Goal: Task Accomplishment & Management: Complete application form

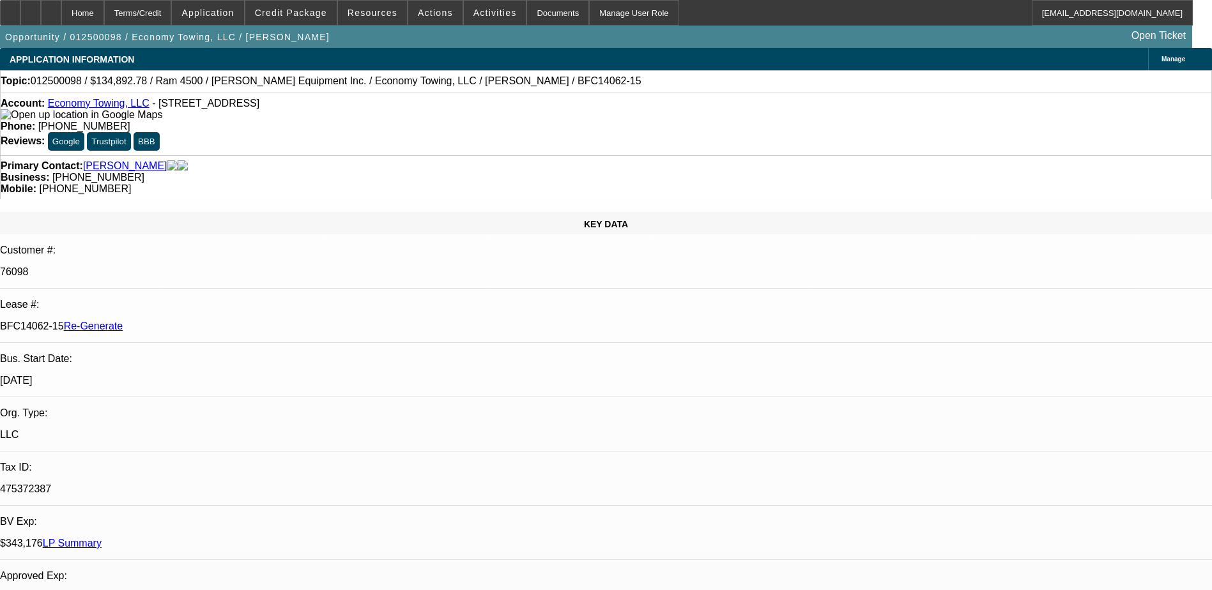
select select "0"
select select "0.1"
select select "0"
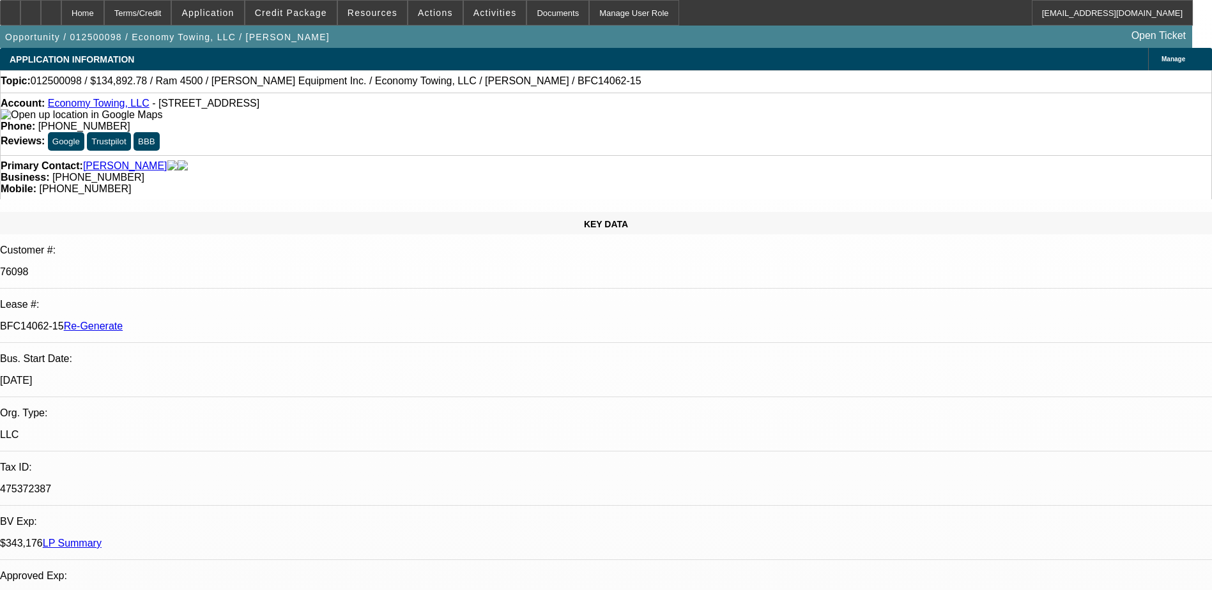
select select "0.1"
select select "0"
select select "0.1"
select select "0"
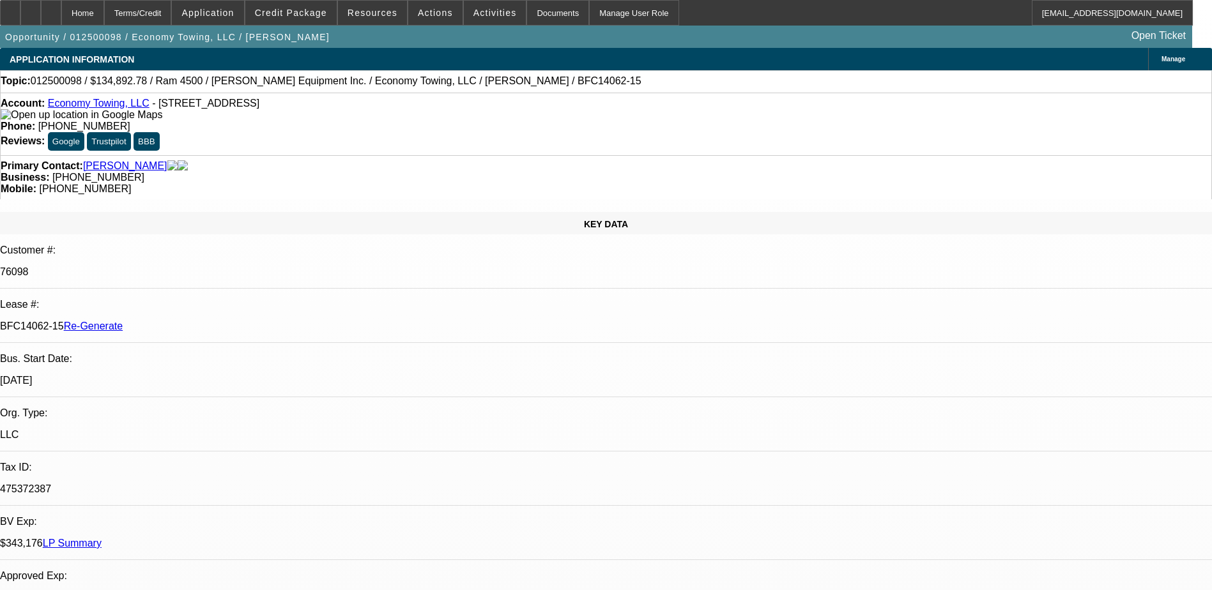
select select "0"
select select "0.1"
select select "1"
select select "2"
select select "4"
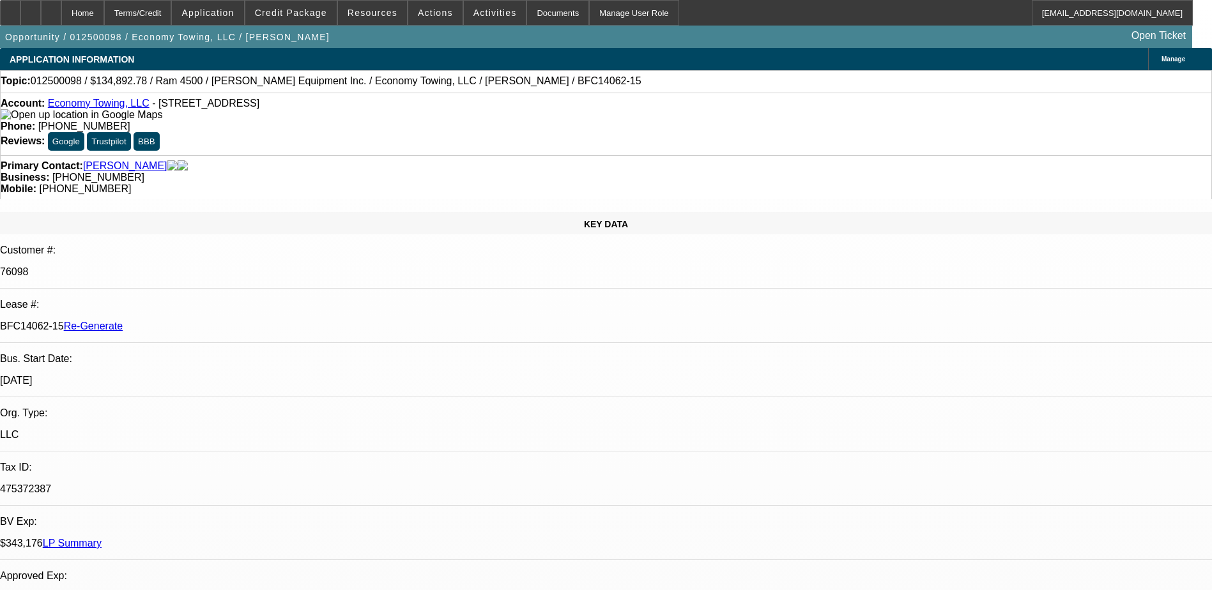
select select "1"
select select "2"
select select "4"
select select "1"
select select "2"
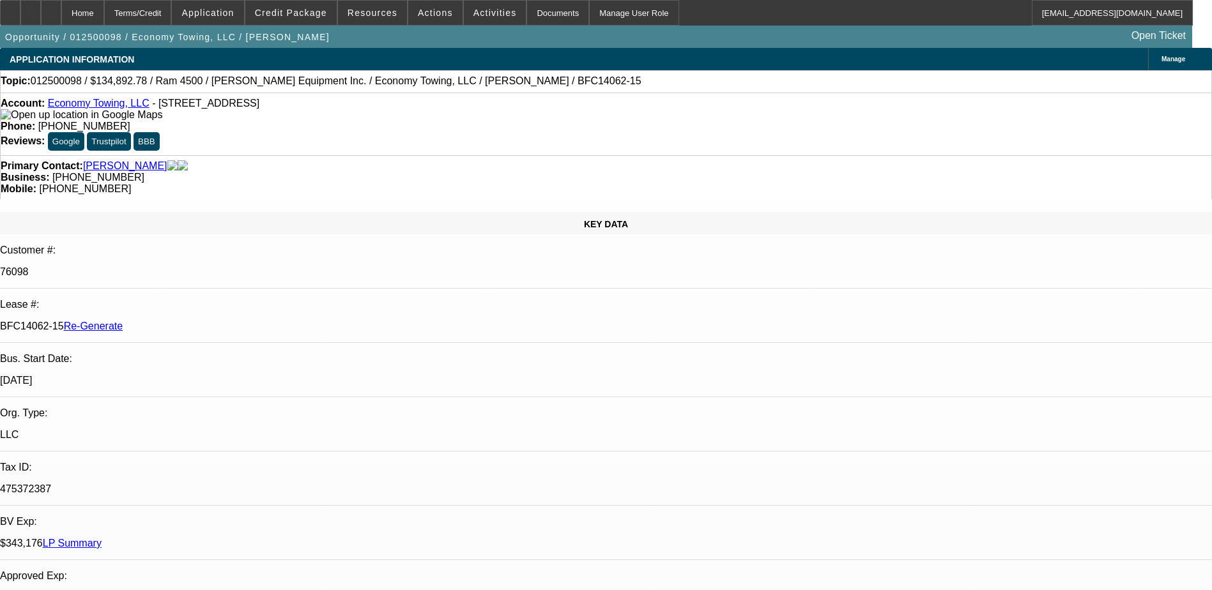
select select "4"
select select "1"
select select "2"
select select "4"
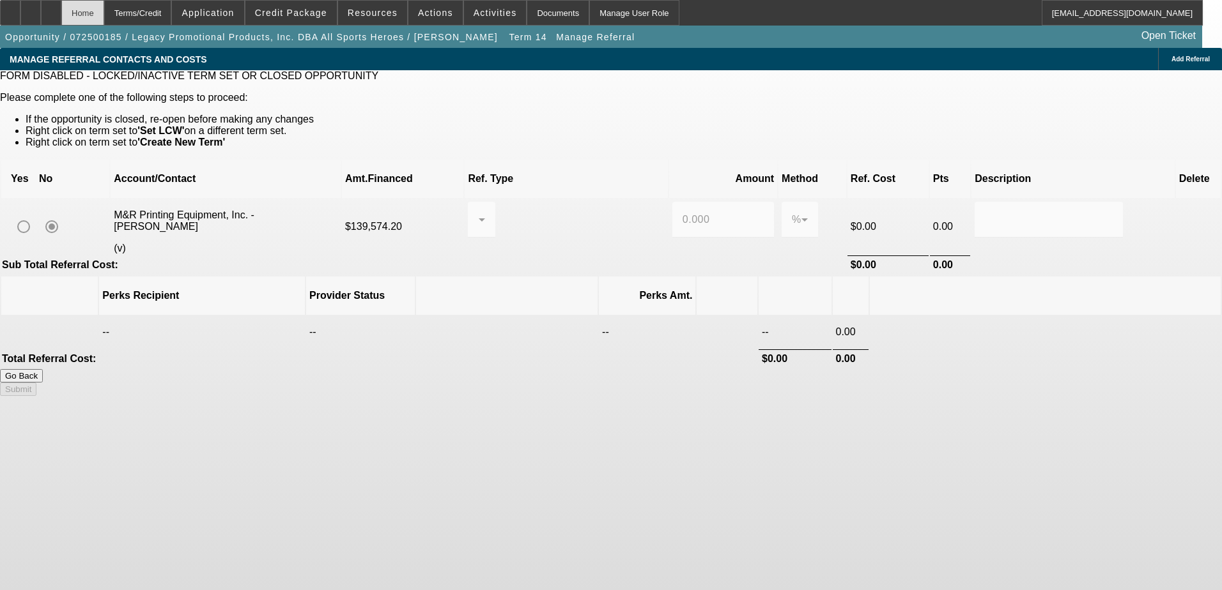
click at [104, 13] on div "Home" at bounding box center [82, 13] width 43 height 26
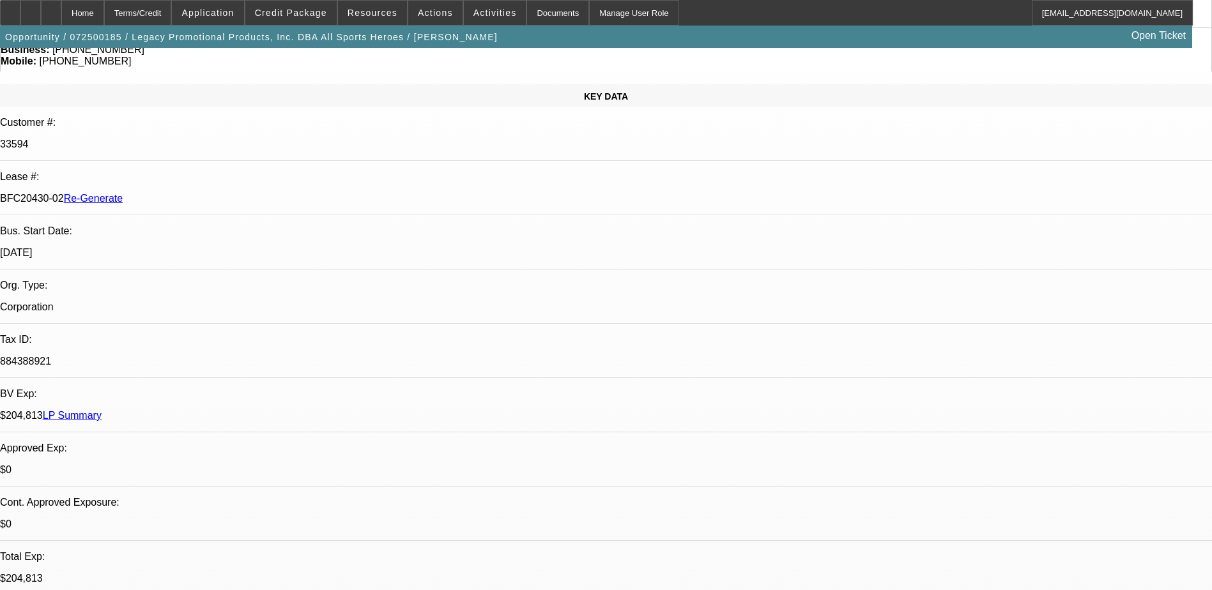
select select "0.2"
select select "2"
select select "0"
select select "2"
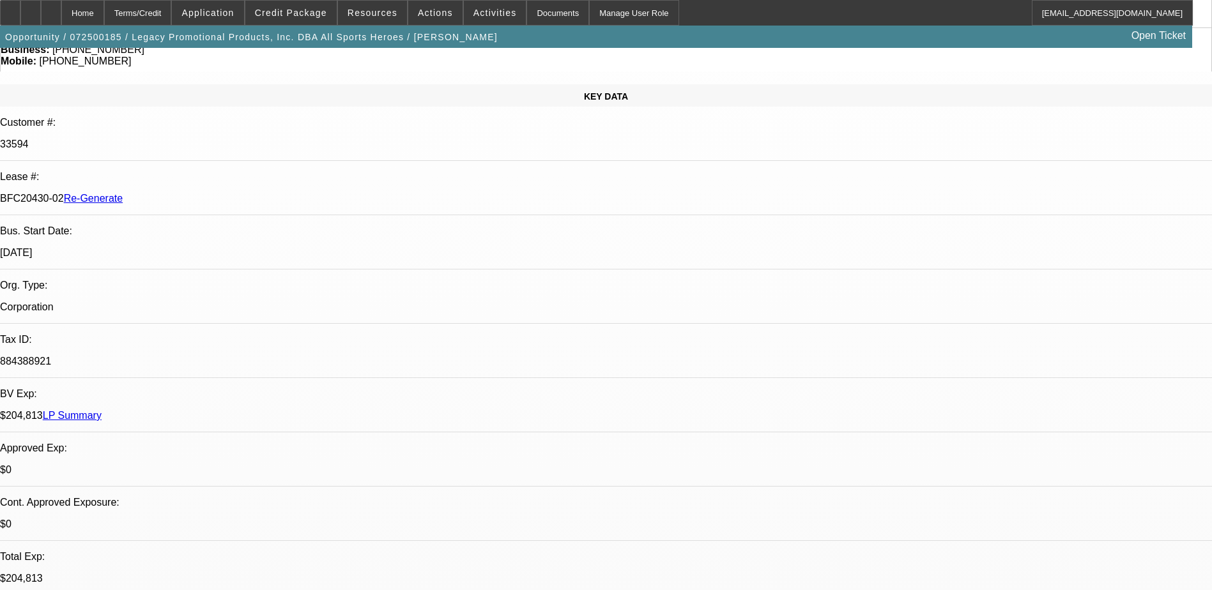
select select "0"
select select "2"
select select "0"
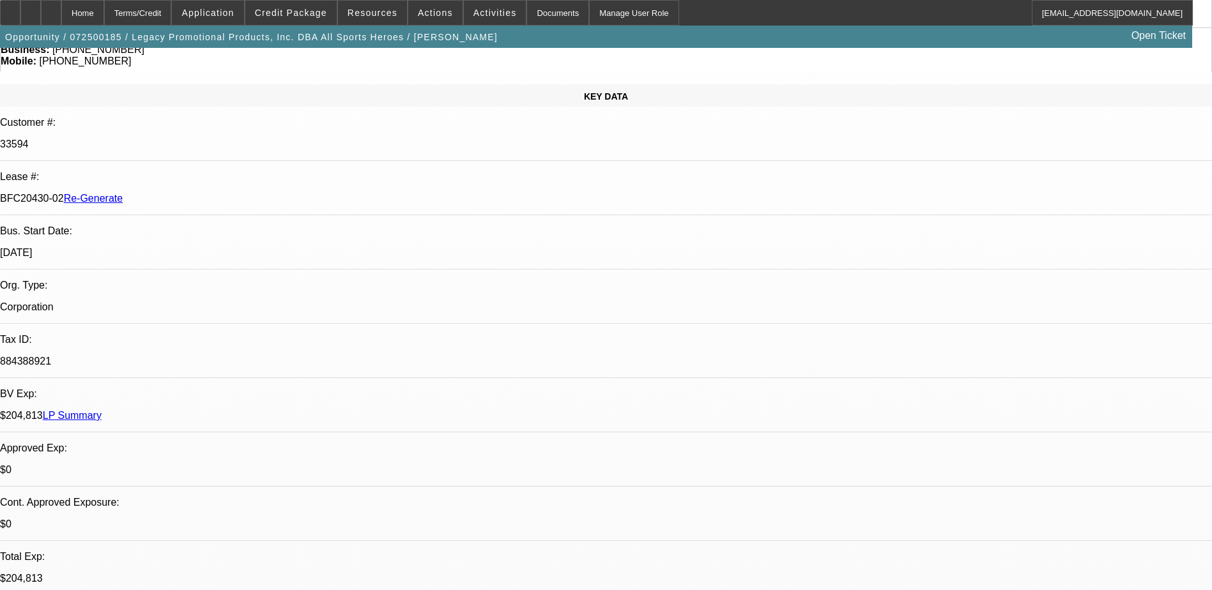
select select "2"
select select "0"
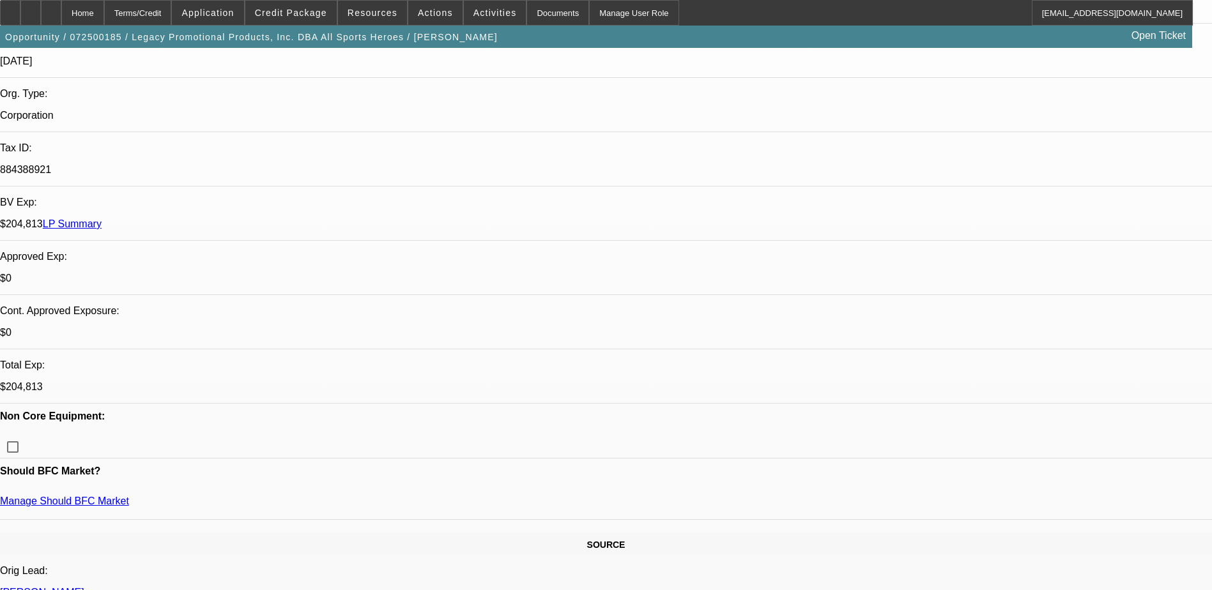
select select "1"
select select "2"
select select "6"
select select "1"
select select "2"
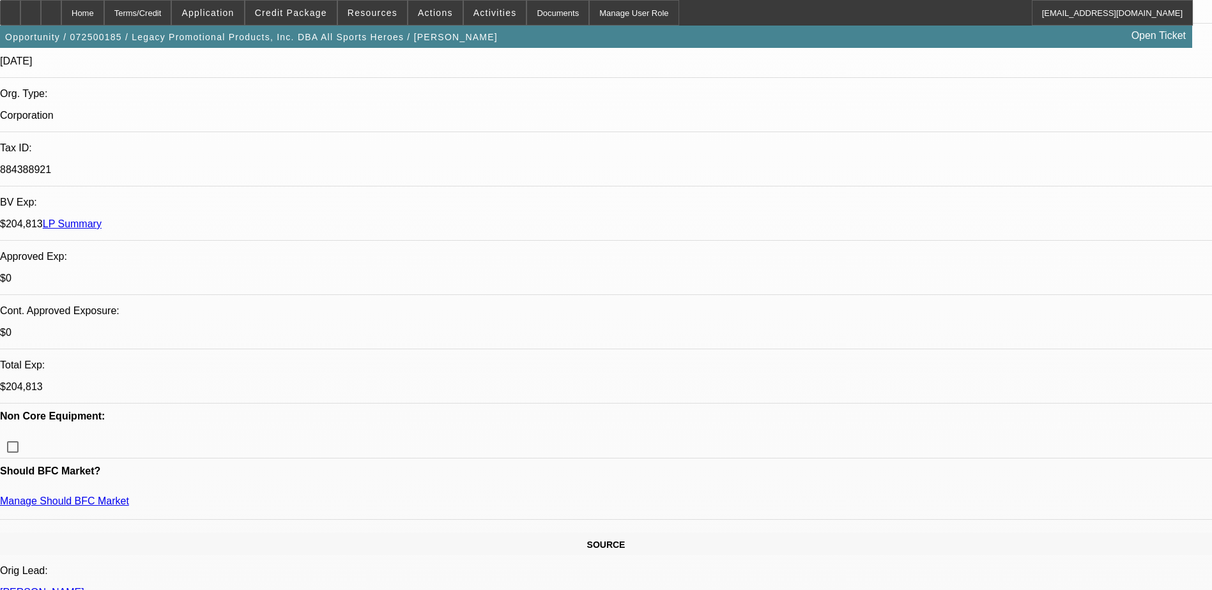
select select "6"
select select "1"
select select "2"
select select "6"
select select "1"
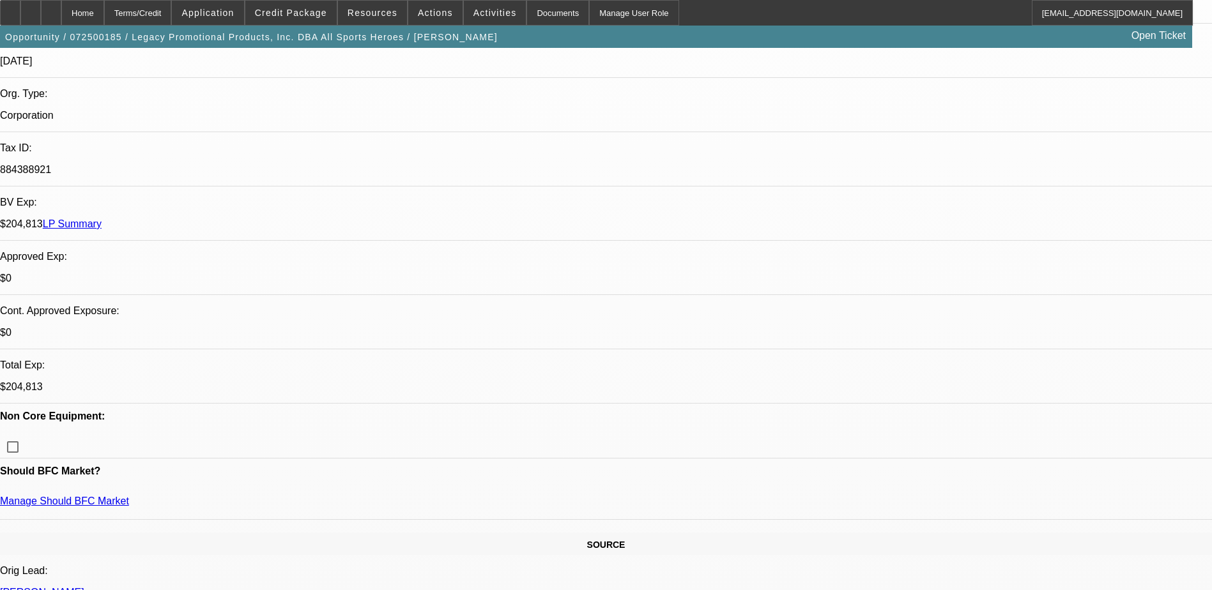
select select "2"
select select "6"
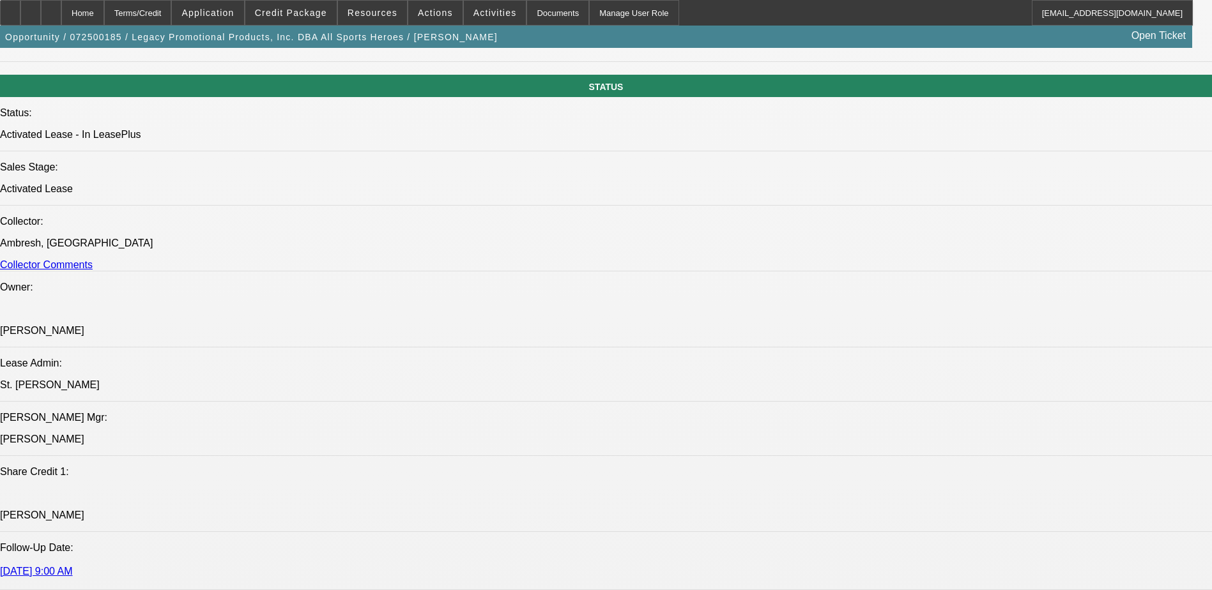
scroll to position [1406, 0]
